Goal: Task Accomplishment & Management: Use online tool/utility

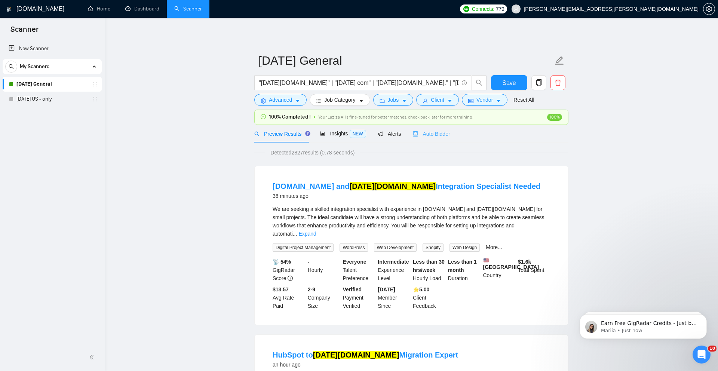
click at [437, 138] on div "Auto Bidder" at bounding box center [431, 134] width 37 height 18
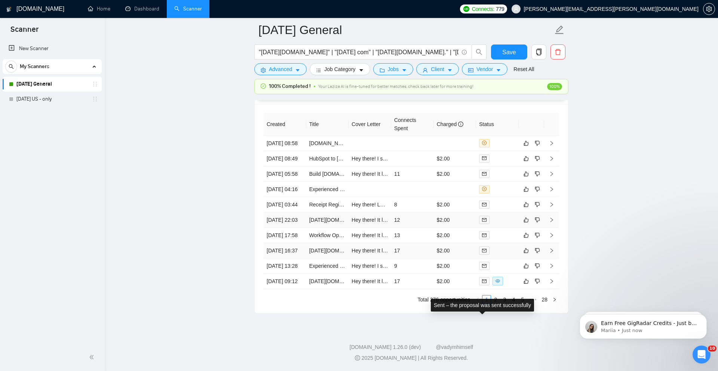
scroll to position [2006, 0]
click at [323, 158] on link "HubSpot to [DATE][DOMAIN_NAME] Migration Expert" at bounding box center [372, 159] width 126 height 6
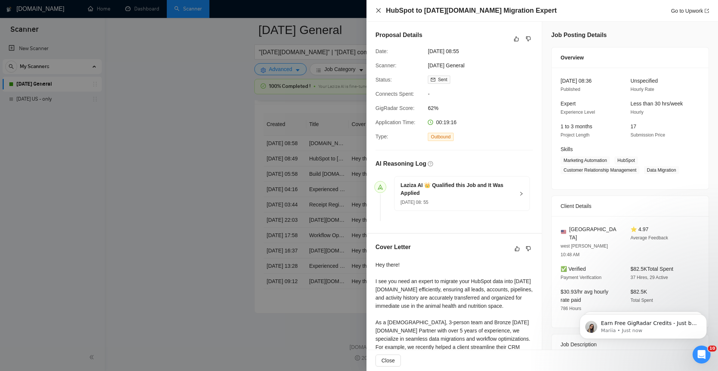
click at [379, 9] on icon "close" at bounding box center [378, 10] width 6 height 6
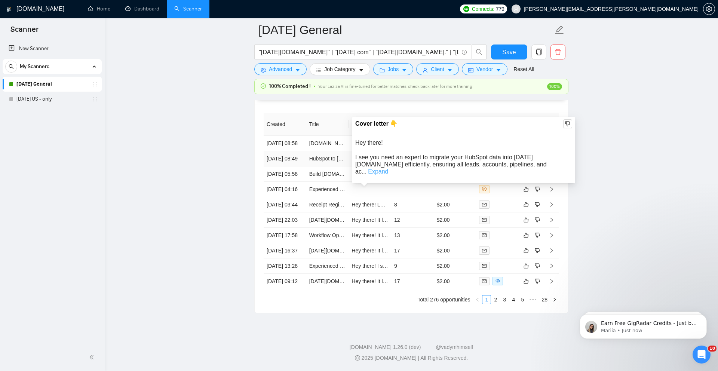
click at [388, 168] on link "Expand" at bounding box center [378, 171] width 20 height 6
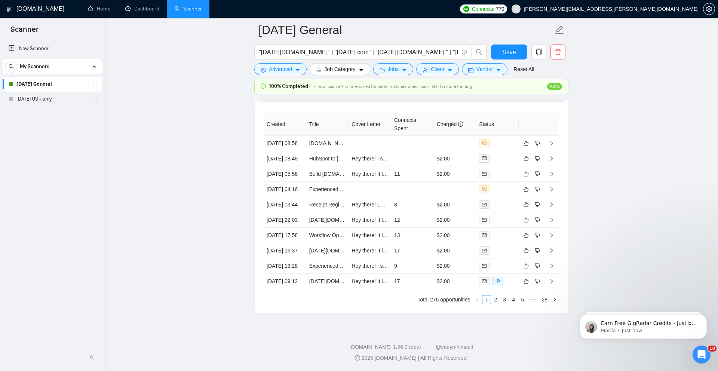
click at [703, 290] on icon "Dismiss notification" at bounding box center [704, 289] width 3 height 3
click at [703, 315] on icon "Dismiss notification" at bounding box center [705, 316] width 4 height 4
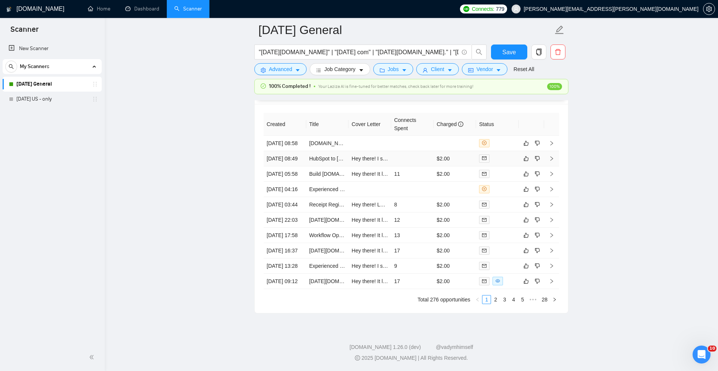
scroll to position [2046, 0]
click at [497, 304] on link "2" at bounding box center [495, 299] width 8 height 8
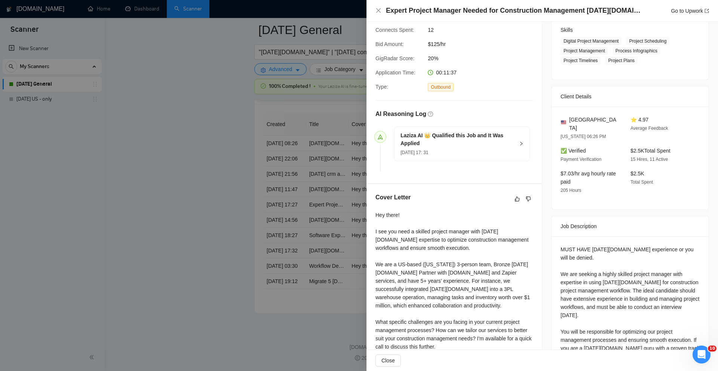
scroll to position [148, 0]
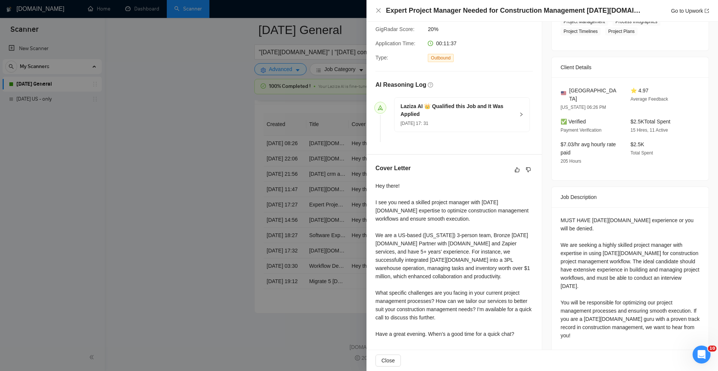
click at [381, 12] on div "Expert Project Manager Needed for Construction Management [DATE][DOMAIN_NAME] G…" at bounding box center [542, 10] width 334 height 9
click at [379, 12] on icon "close" at bounding box center [378, 10] width 6 height 6
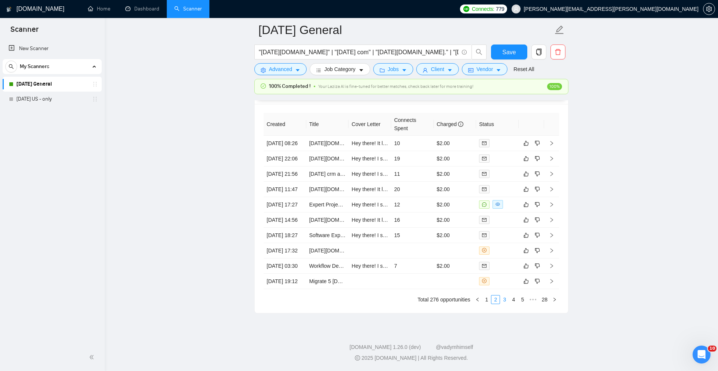
click at [506, 304] on link "3" at bounding box center [504, 299] width 8 height 8
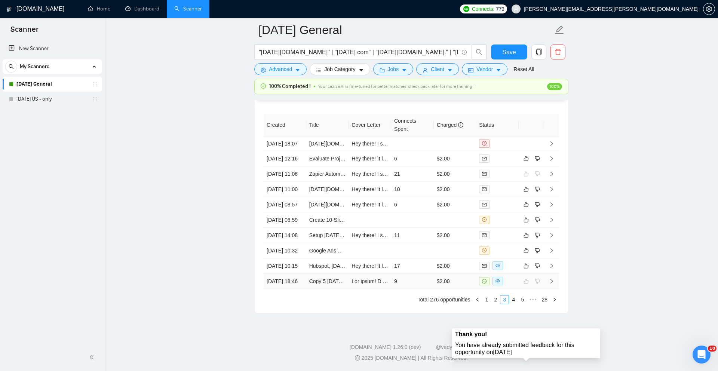
scroll to position [2048, 0]
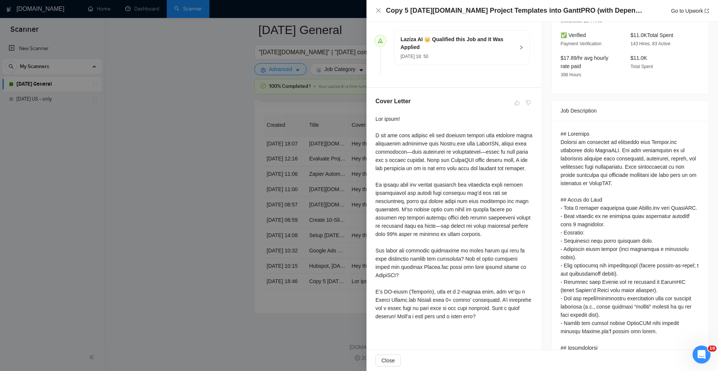
scroll to position [217, 0]
click at [377, 10] on icon "close" at bounding box center [378, 10] width 4 height 4
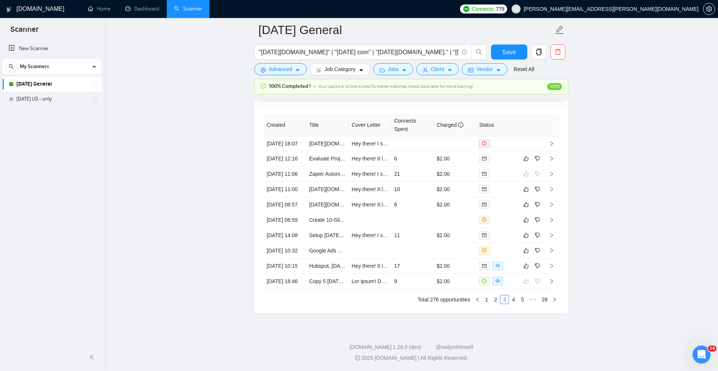
click at [513, 304] on link "4" at bounding box center [513, 299] width 8 height 8
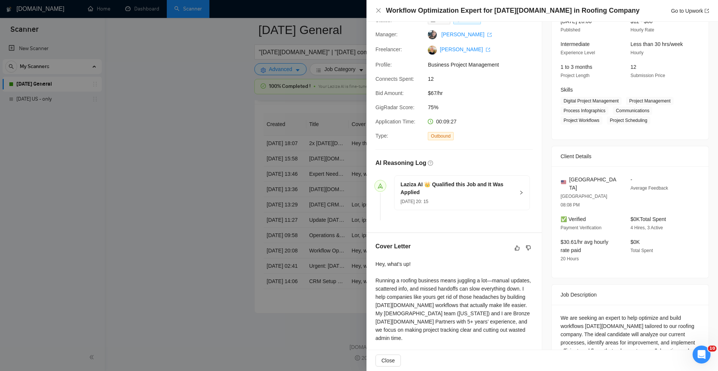
scroll to position [113, 0]
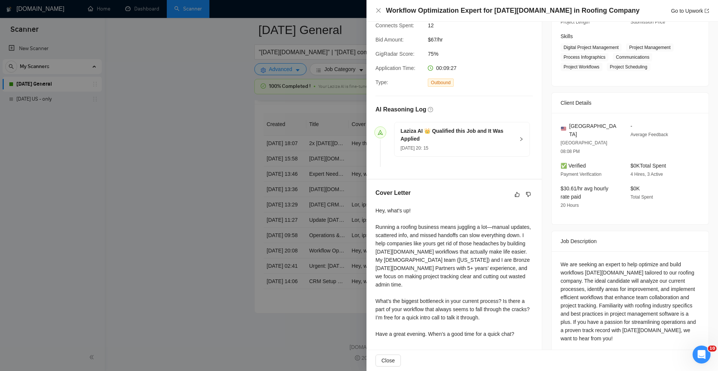
click at [380, 14] on div "Workflow Optimization Expert for [DATE][DOMAIN_NAME] in Roofing Company Go to U…" at bounding box center [542, 10] width 334 height 9
click at [379, 12] on icon "close" at bounding box center [378, 10] width 6 height 6
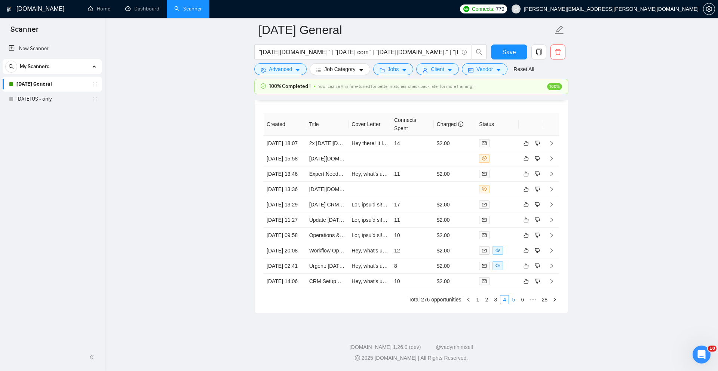
click at [511, 304] on link "5" at bounding box center [513, 299] width 8 height 8
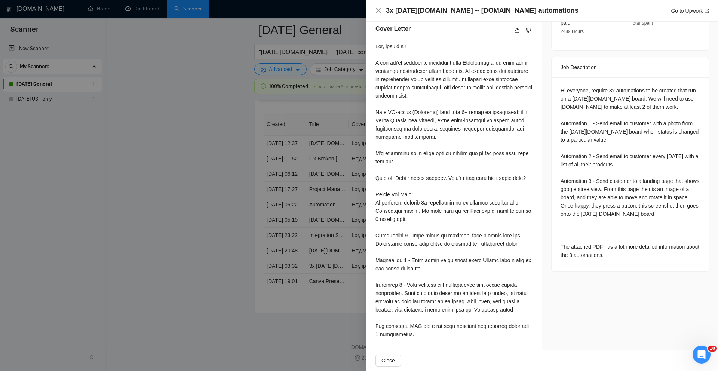
scroll to position [294, 0]
click at [377, 11] on icon "close" at bounding box center [378, 10] width 4 height 4
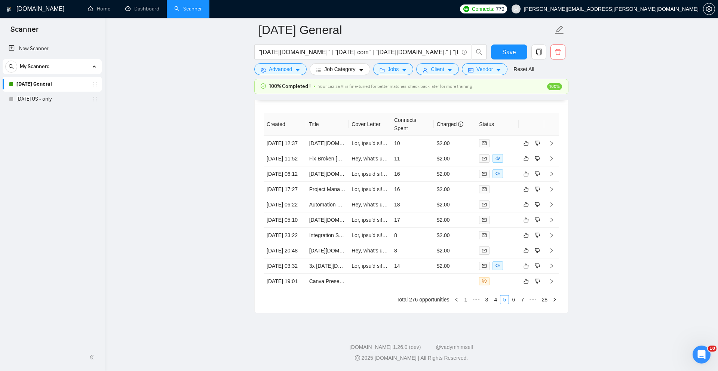
click at [515, 304] on link "6" at bounding box center [513, 299] width 8 height 8
click at [516, 304] on link "7" at bounding box center [513, 299] width 8 height 8
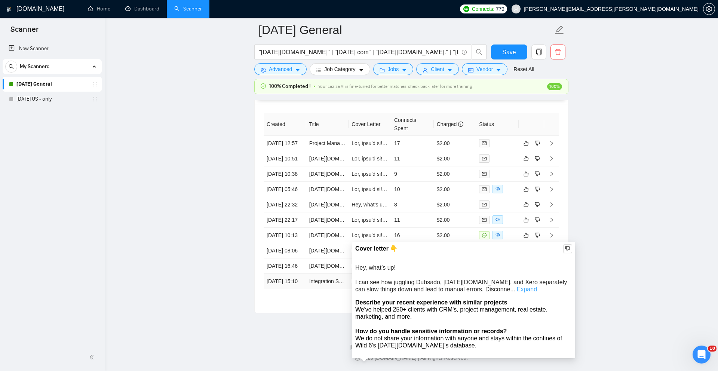
click at [517, 286] on link "Expand" at bounding box center [527, 289] width 20 height 6
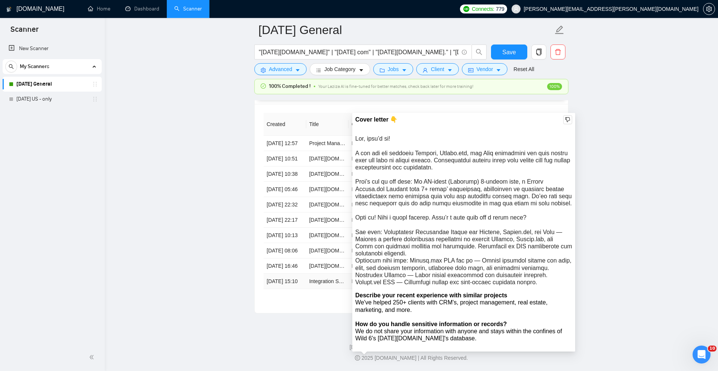
scroll to position [2011, 0]
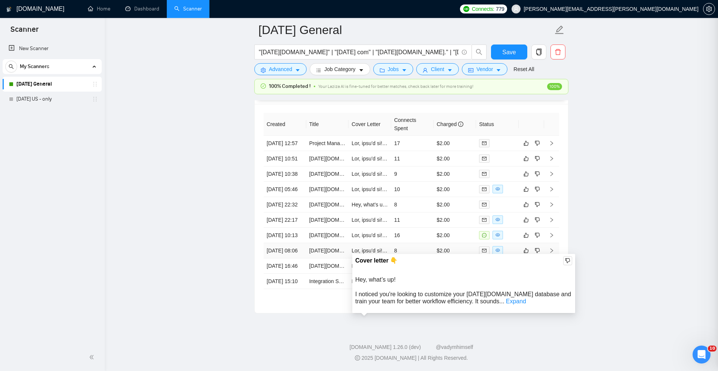
scroll to position [203, 0]
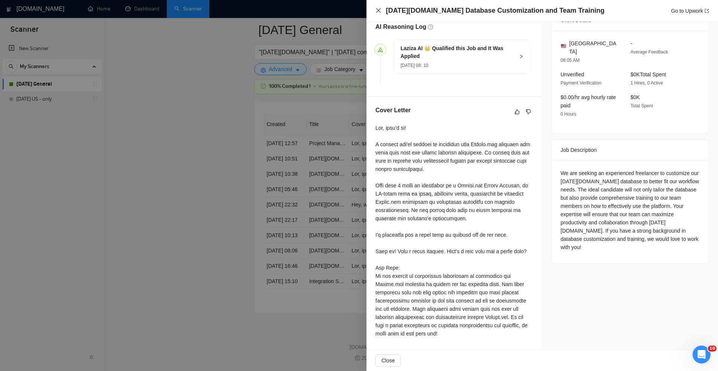
click at [379, 10] on icon "close" at bounding box center [378, 10] width 4 height 4
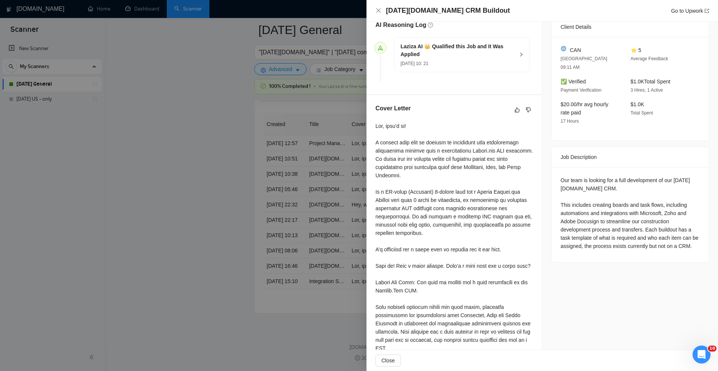
scroll to position [204, 0]
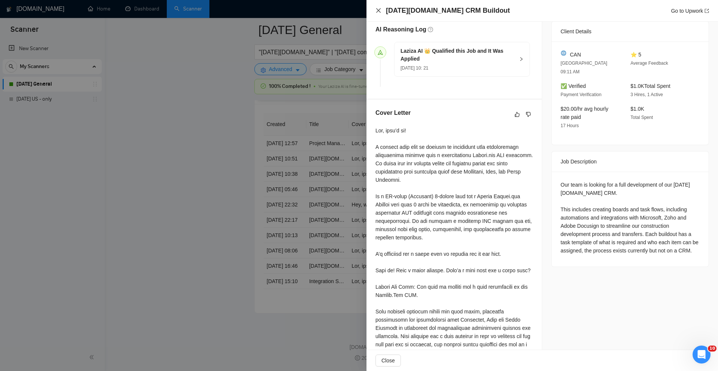
click at [378, 11] on icon "close" at bounding box center [378, 10] width 6 height 6
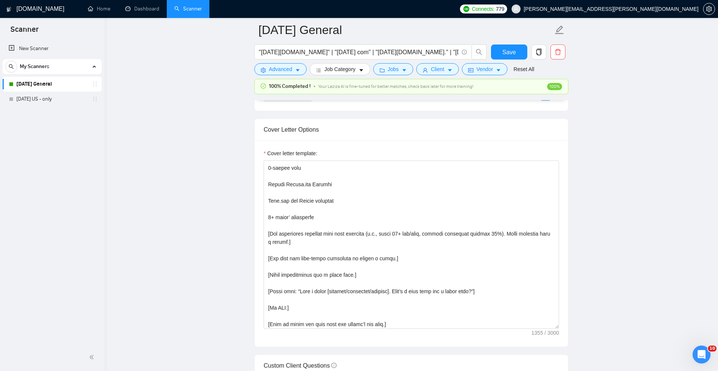
scroll to position [124, 0]
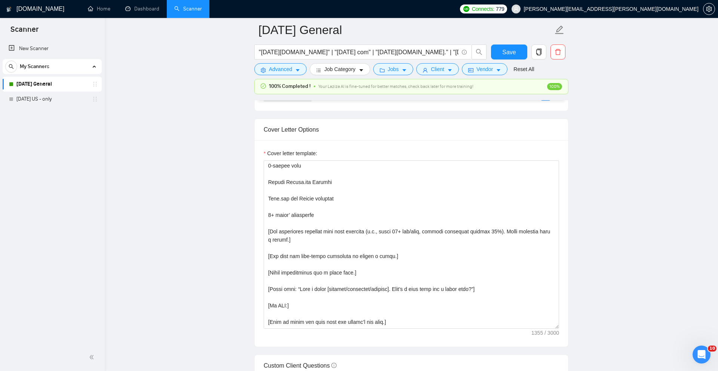
click at [187, 73] on main "[DATE] General "[DATE][DOMAIN_NAME]" | "[DATE] com" | "[DATE][DOMAIN_NAME]." | …" at bounding box center [411, 367] width 589 height 2266
